Goal: Navigation & Orientation: Find specific page/section

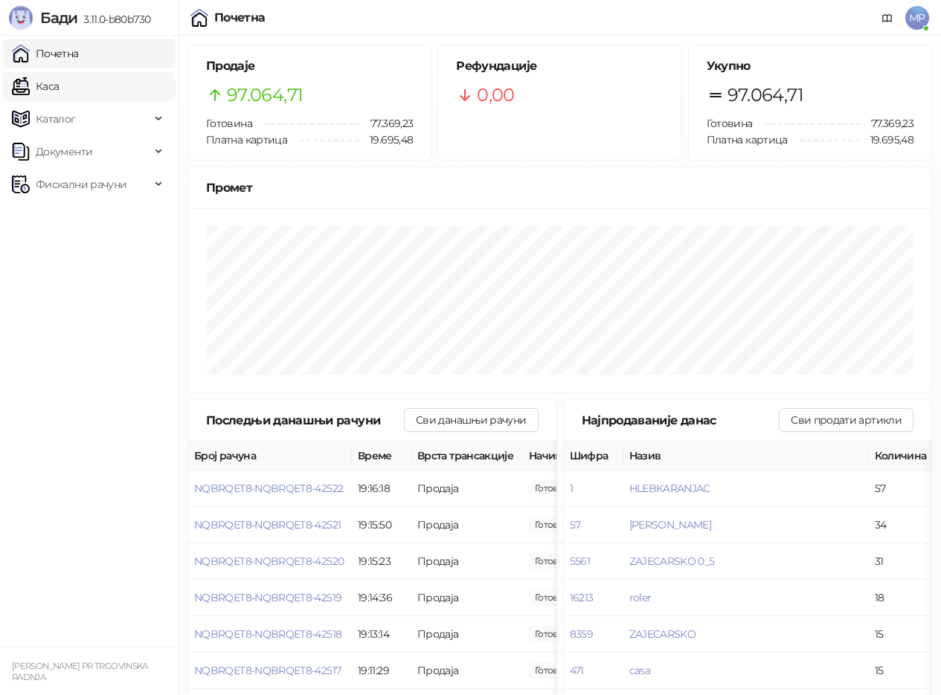
click at [59, 89] on link "Каса" at bounding box center [35, 86] width 47 height 30
click at [62, 55] on link "Почетна" at bounding box center [45, 54] width 67 height 30
